Goal: Transaction & Acquisition: Purchase product/service

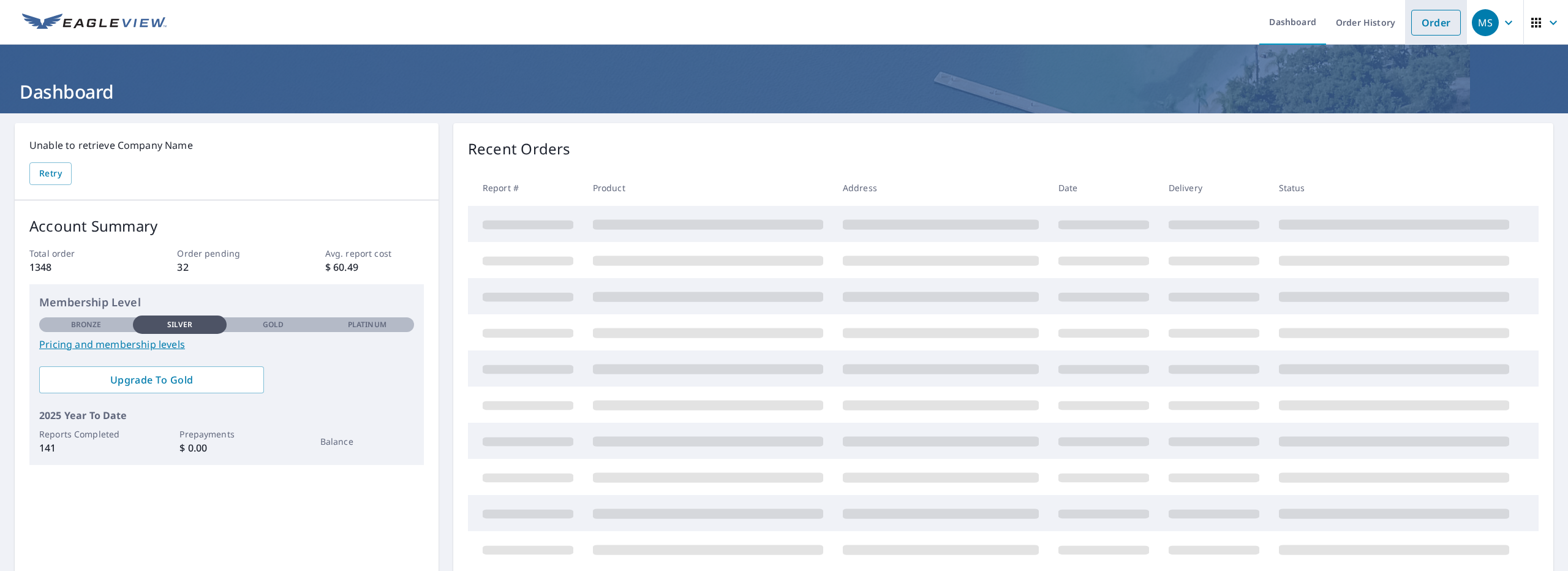
click at [1435, 33] on link "Order" at bounding box center [1435, 22] width 50 height 25
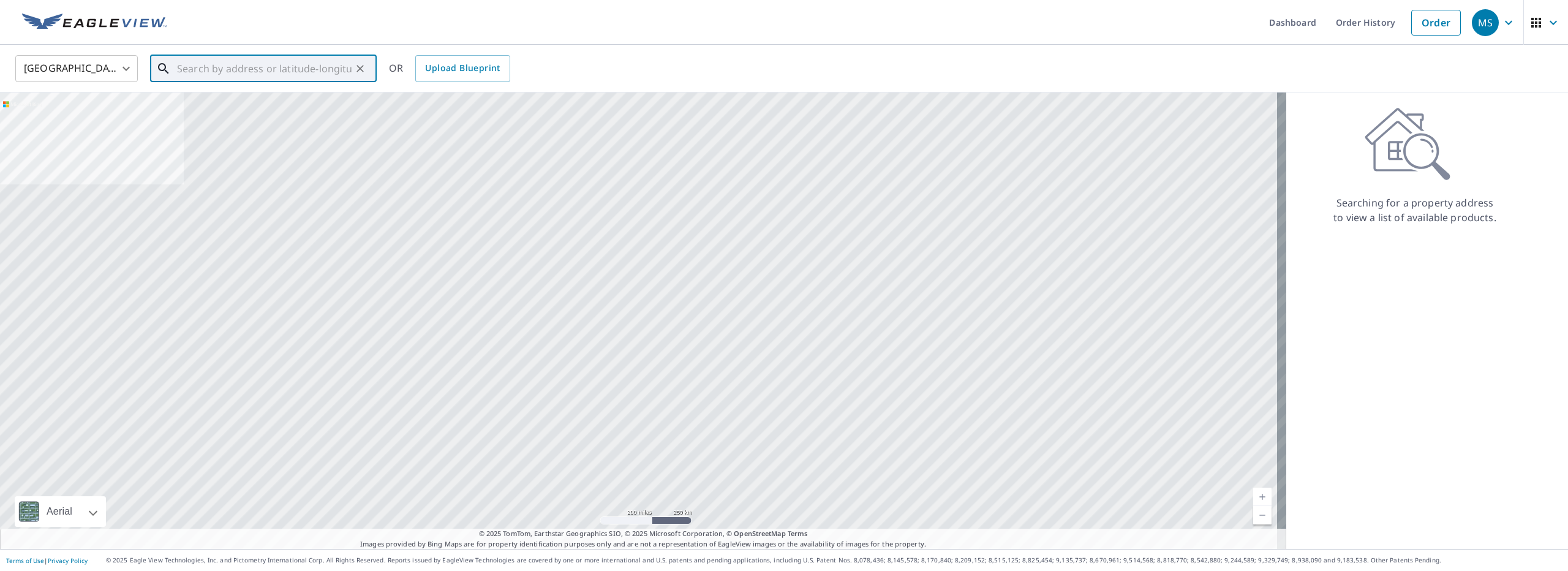
click at [200, 57] on input "text" at bounding box center [264, 68] width 175 height 34
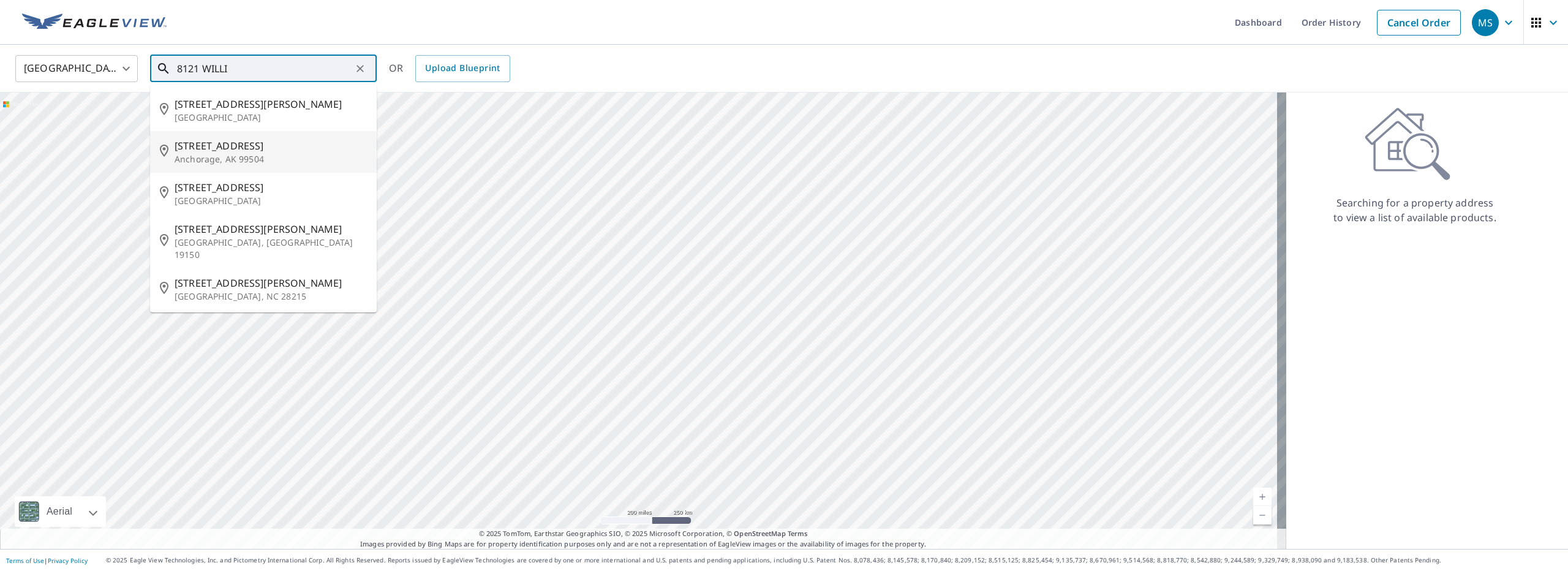
click at [257, 157] on p "Anchorage, AK 99504" at bounding box center [271, 159] width 192 height 13
type input "[STREET_ADDRESS]"
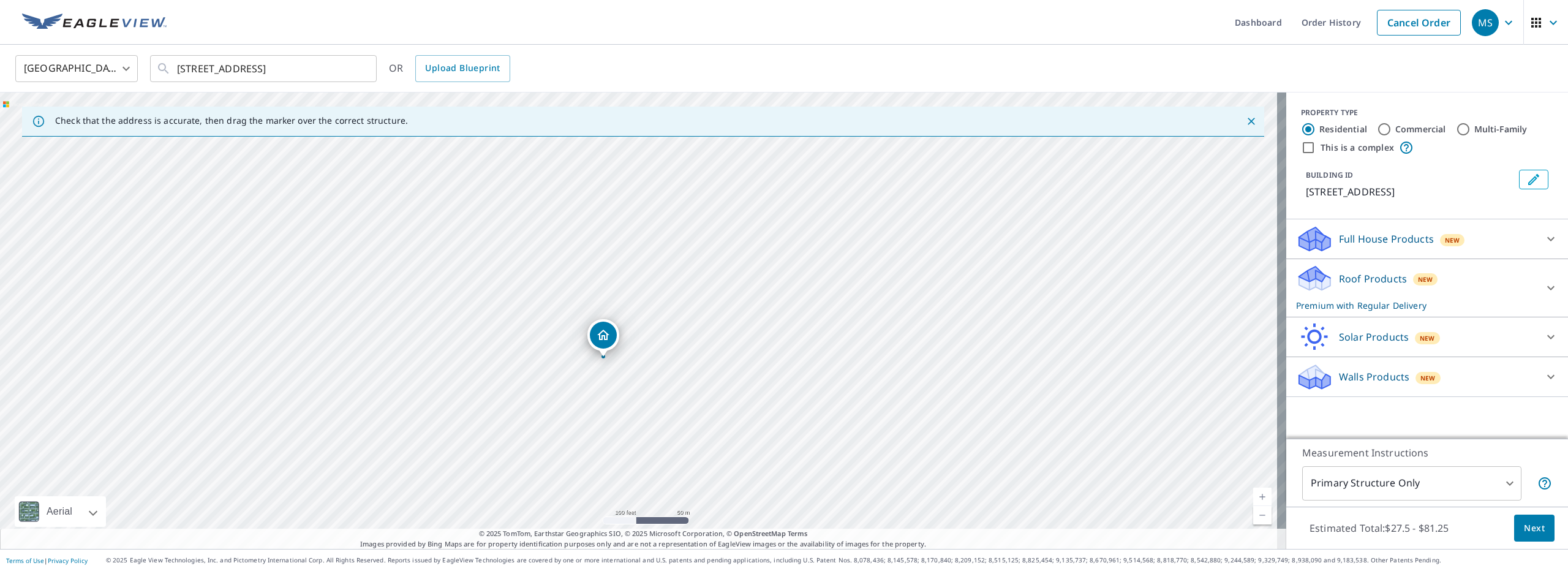
drag, startPoint x: 636, startPoint y: 326, endPoint x: 598, endPoint y: 369, distance: 57.4
click at [598, 369] on div "[STREET_ADDRESS]" at bounding box center [643, 321] width 1286 height 457
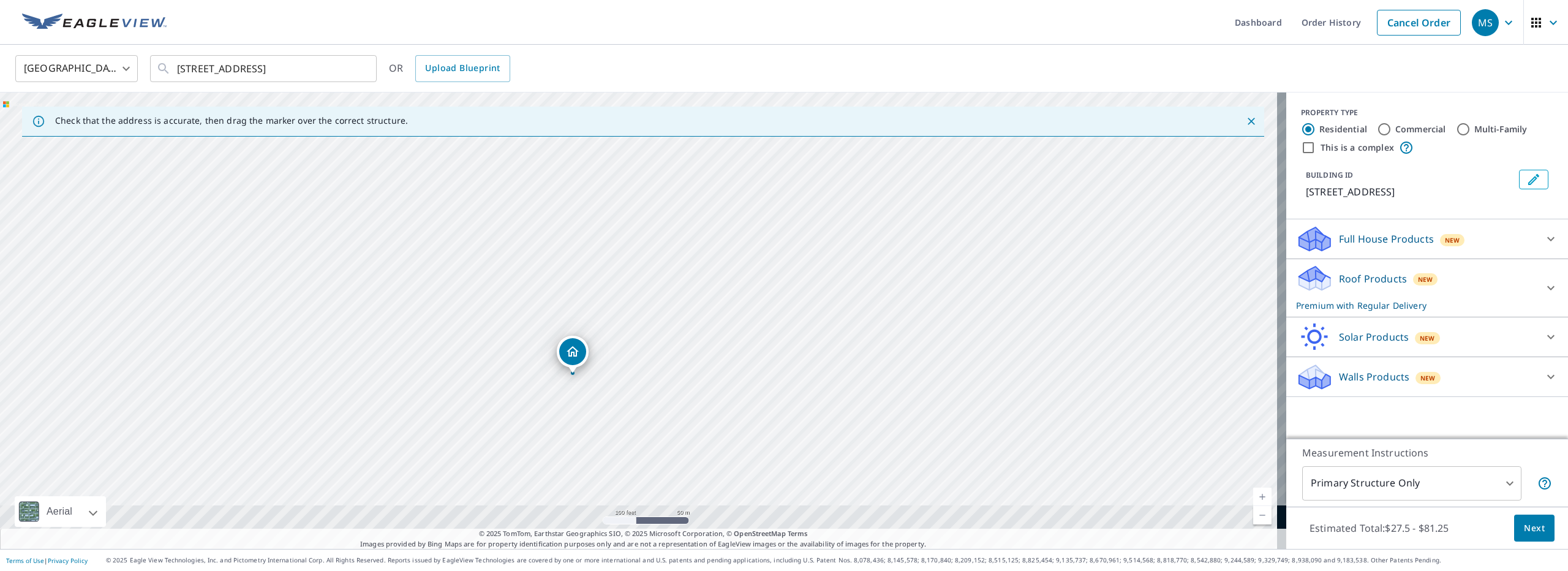
drag, startPoint x: 587, startPoint y: 339, endPoint x: 571, endPoint y: 259, distance: 81.6
click at [571, 259] on div "[STREET_ADDRESS]" at bounding box center [643, 321] width 1286 height 457
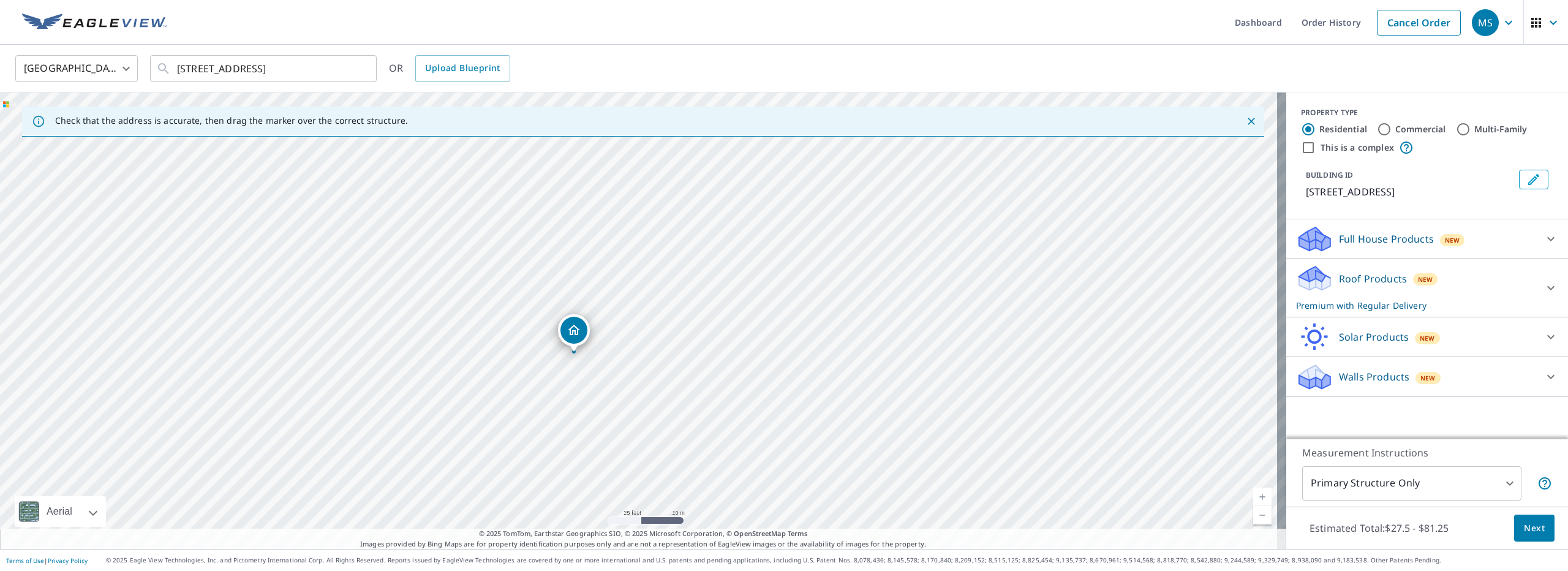
click at [1464, 275] on div "Roof Products New Premium with Regular Delivery" at bounding box center [1416, 287] width 240 height 48
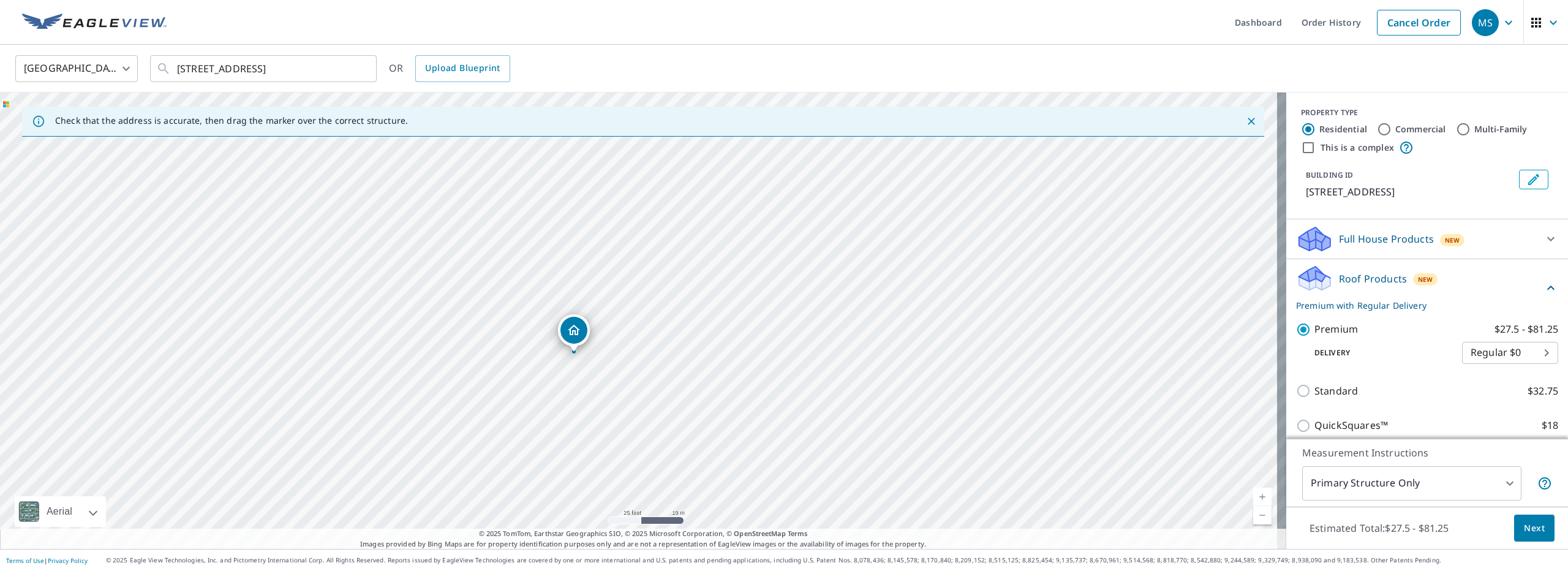
click at [1541, 541] on button "Next" at bounding box center [1533, 529] width 40 height 27
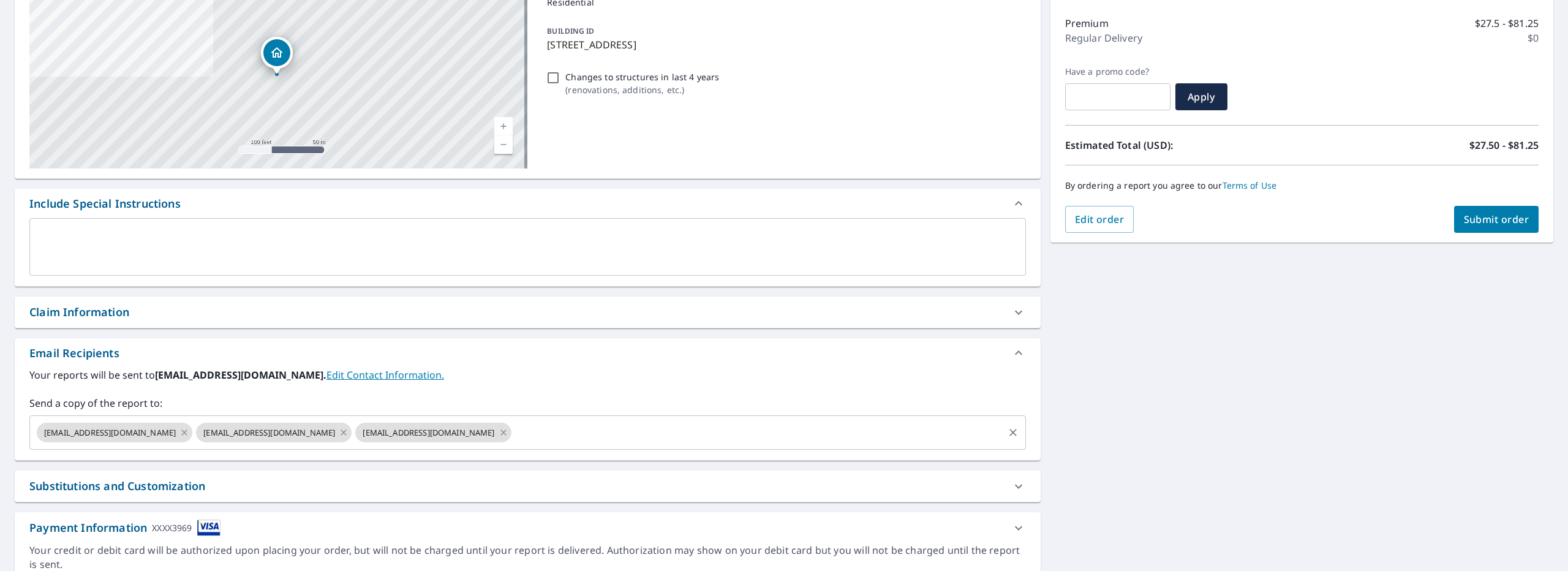
scroll to position [190, 0]
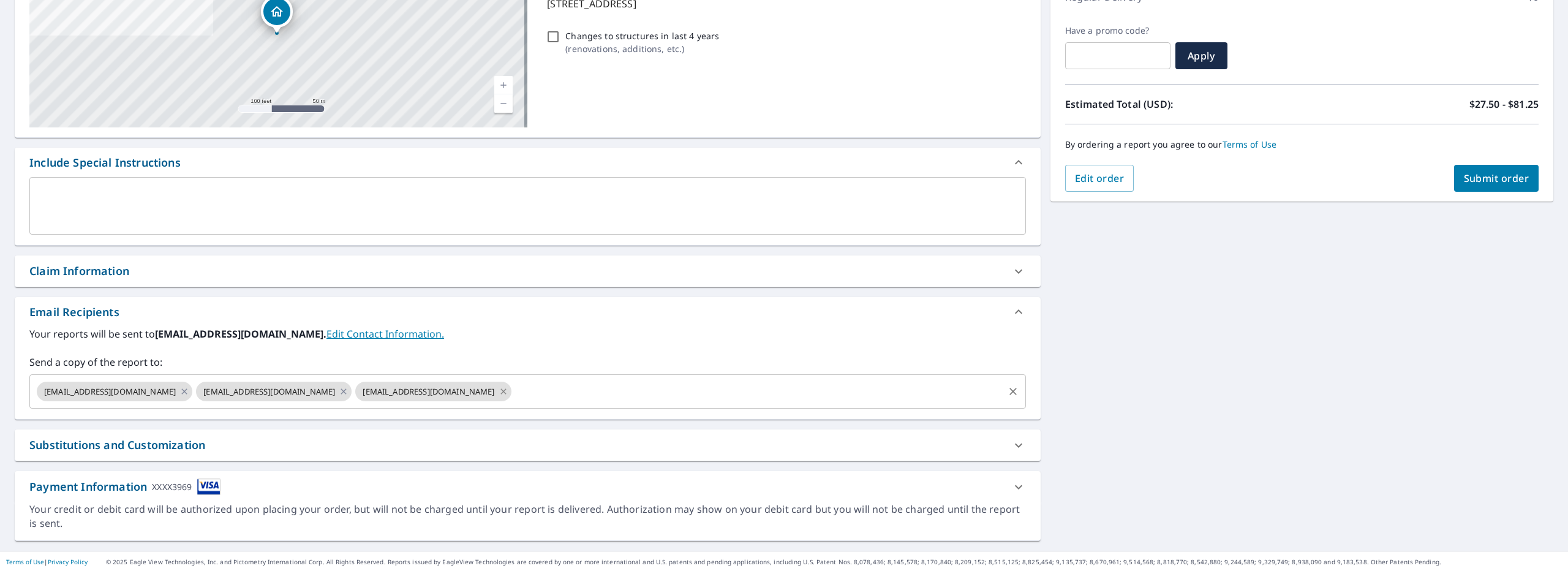
click at [498, 392] on icon at bounding box center [503, 392] width 10 height 14
click at [1472, 187] on button "Submit order" at bounding box center [1496, 179] width 85 height 27
checkbox input "true"
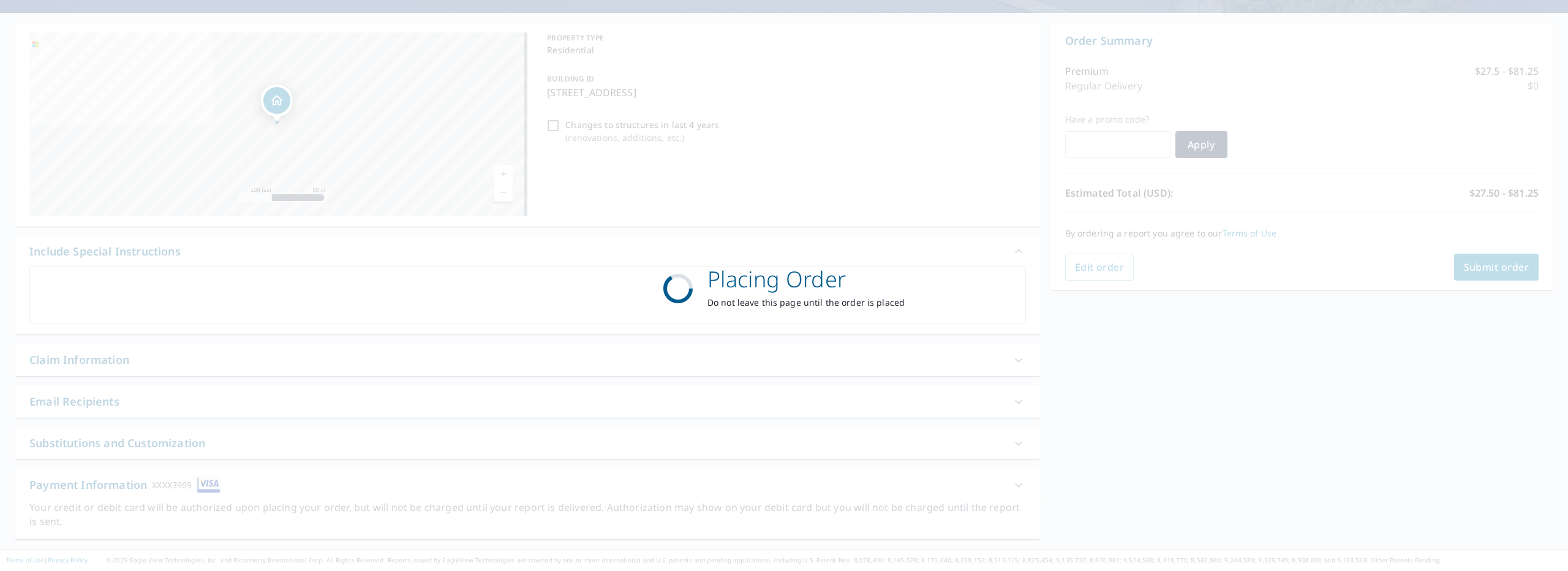
scroll to position [99, 0]
